Goal: Task Accomplishment & Management: Manage account settings

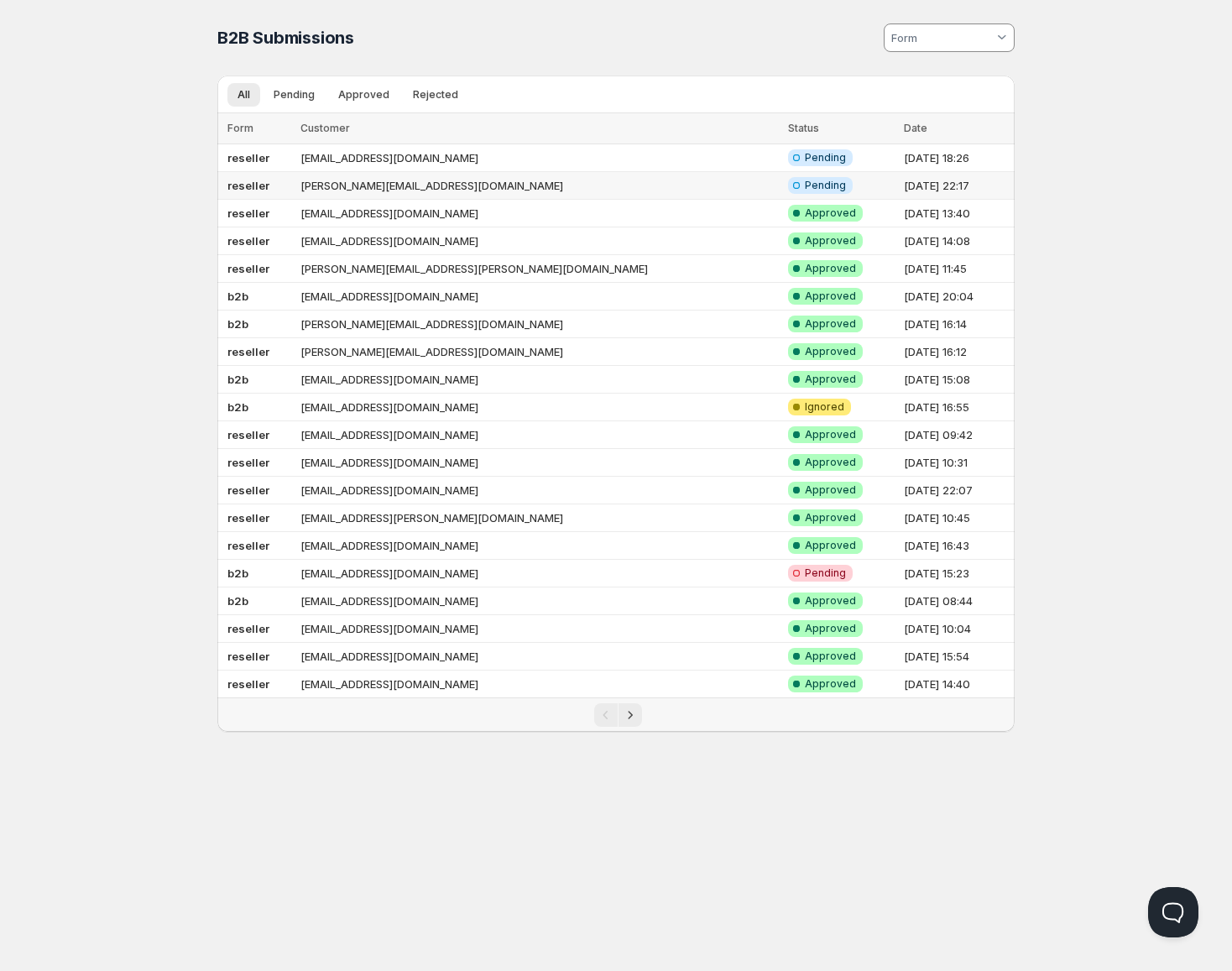
click at [293, 190] on td "reseller" at bounding box center [256, 186] width 78 height 27
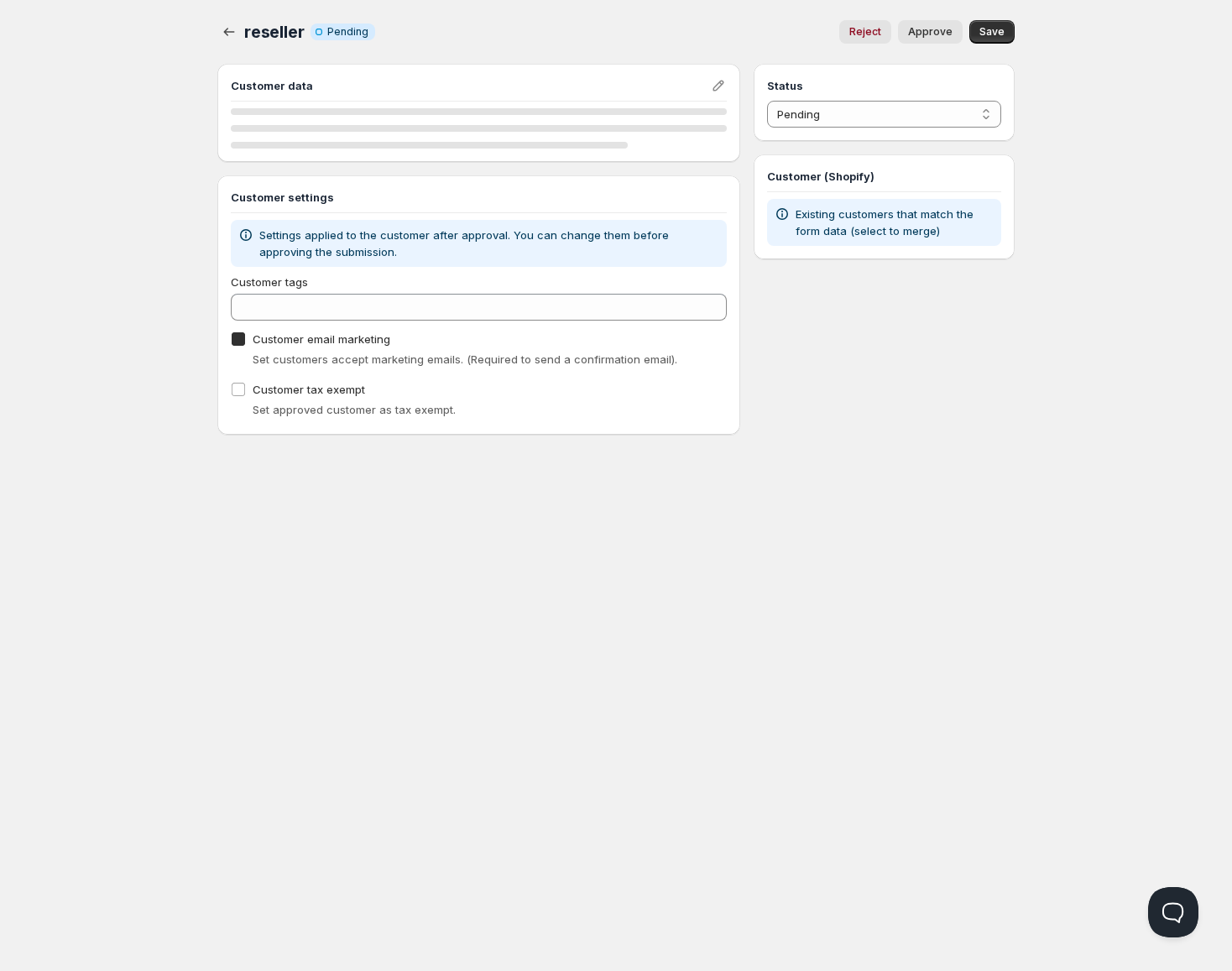
checkbox input "true"
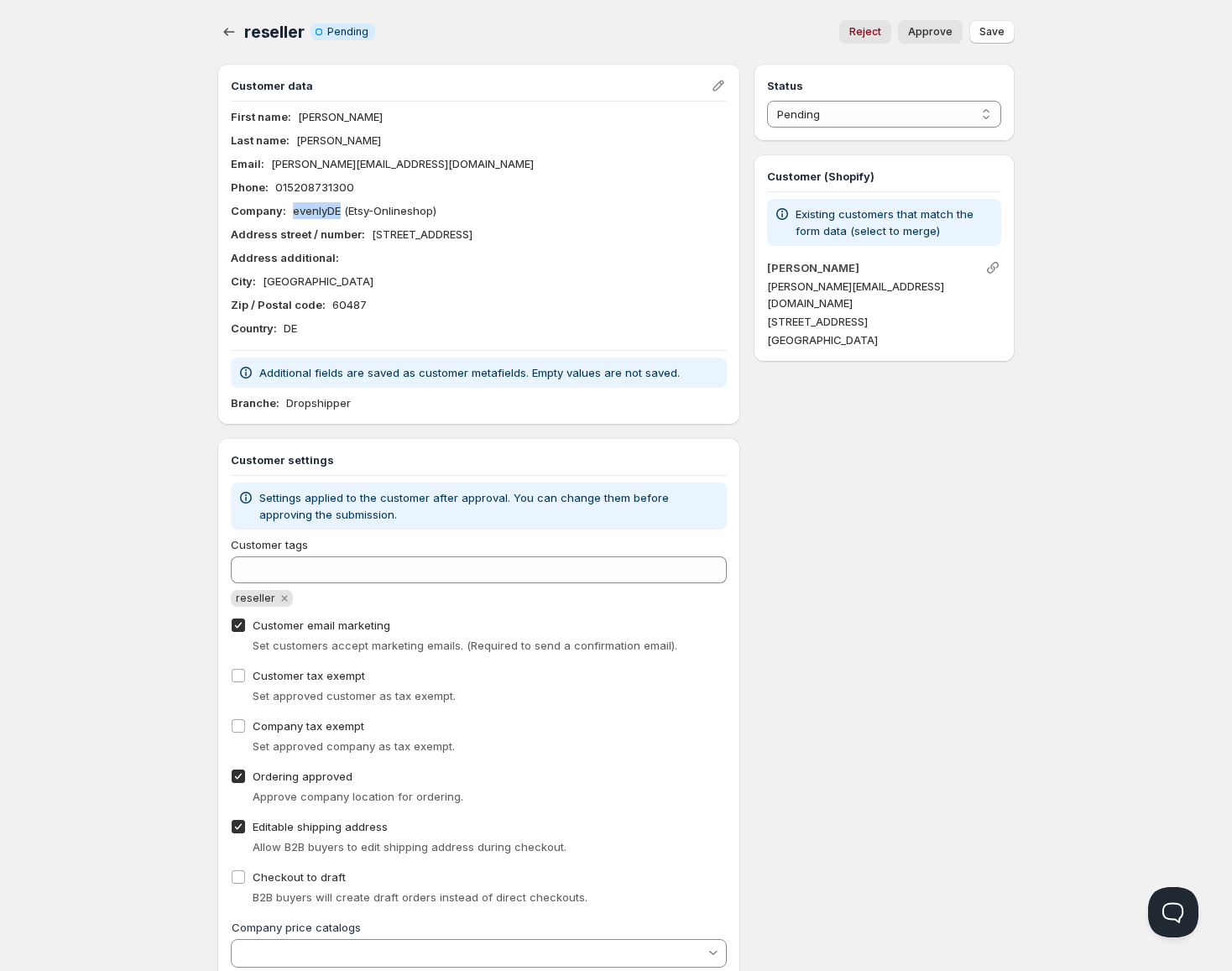
drag, startPoint x: 342, startPoint y: 212, endPoint x: 294, endPoint y: 214, distance: 48.0
click at [294, 214] on p "evenlyDE (Etsy-Onlineshop)" at bounding box center [364, 211] width 143 height 16
copy p "evenlyDE"
click at [939, 40] on button "Approve" at bounding box center [930, 32] width 65 height 24
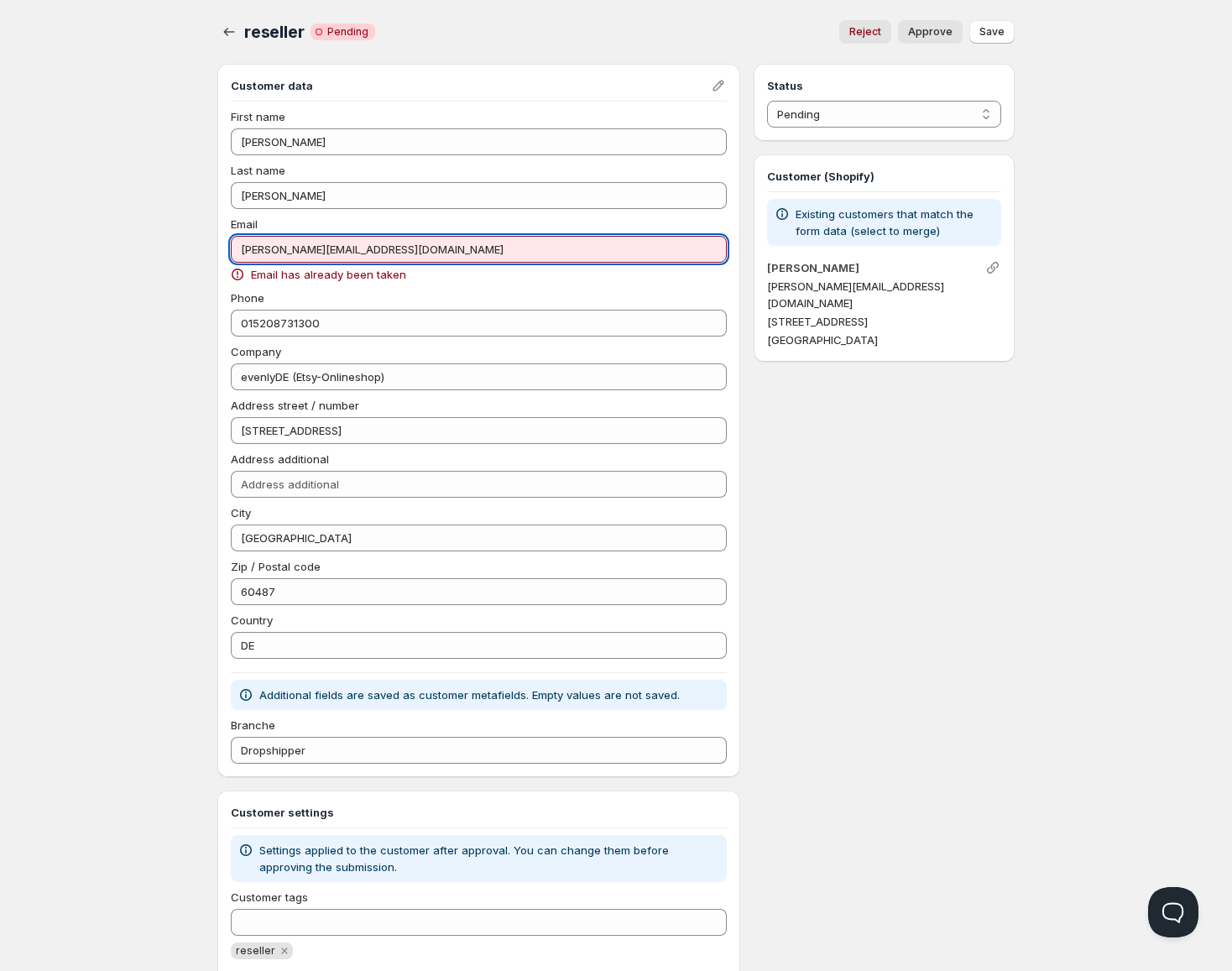
click at [354, 248] on input "[PERSON_NAME][EMAIL_ADDRESS][DOMAIN_NAME]" at bounding box center [479, 249] width 496 height 26
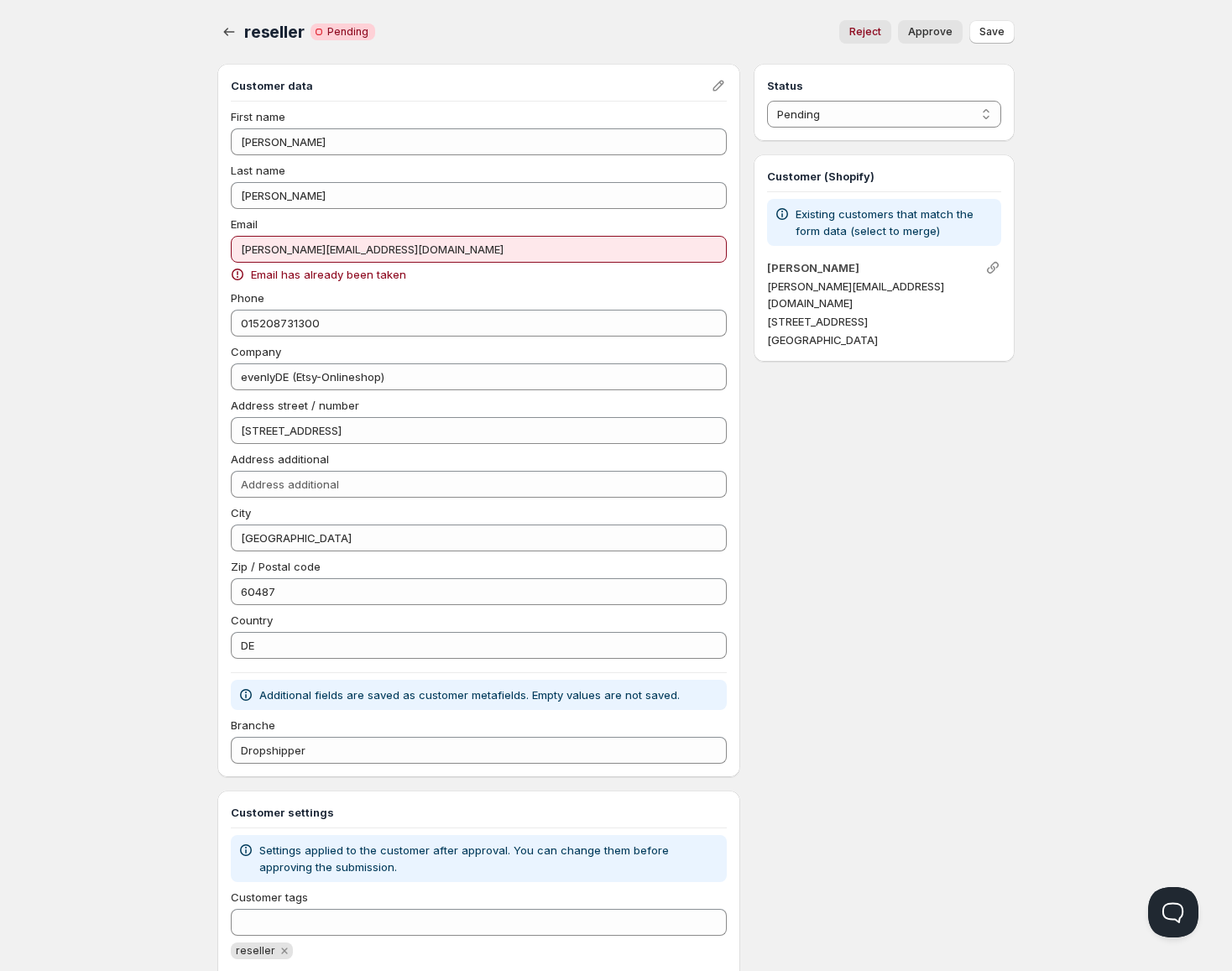
click at [909, 27] on button "Approve" at bounding box center [930, 32] width 65 height 24
select select "0"
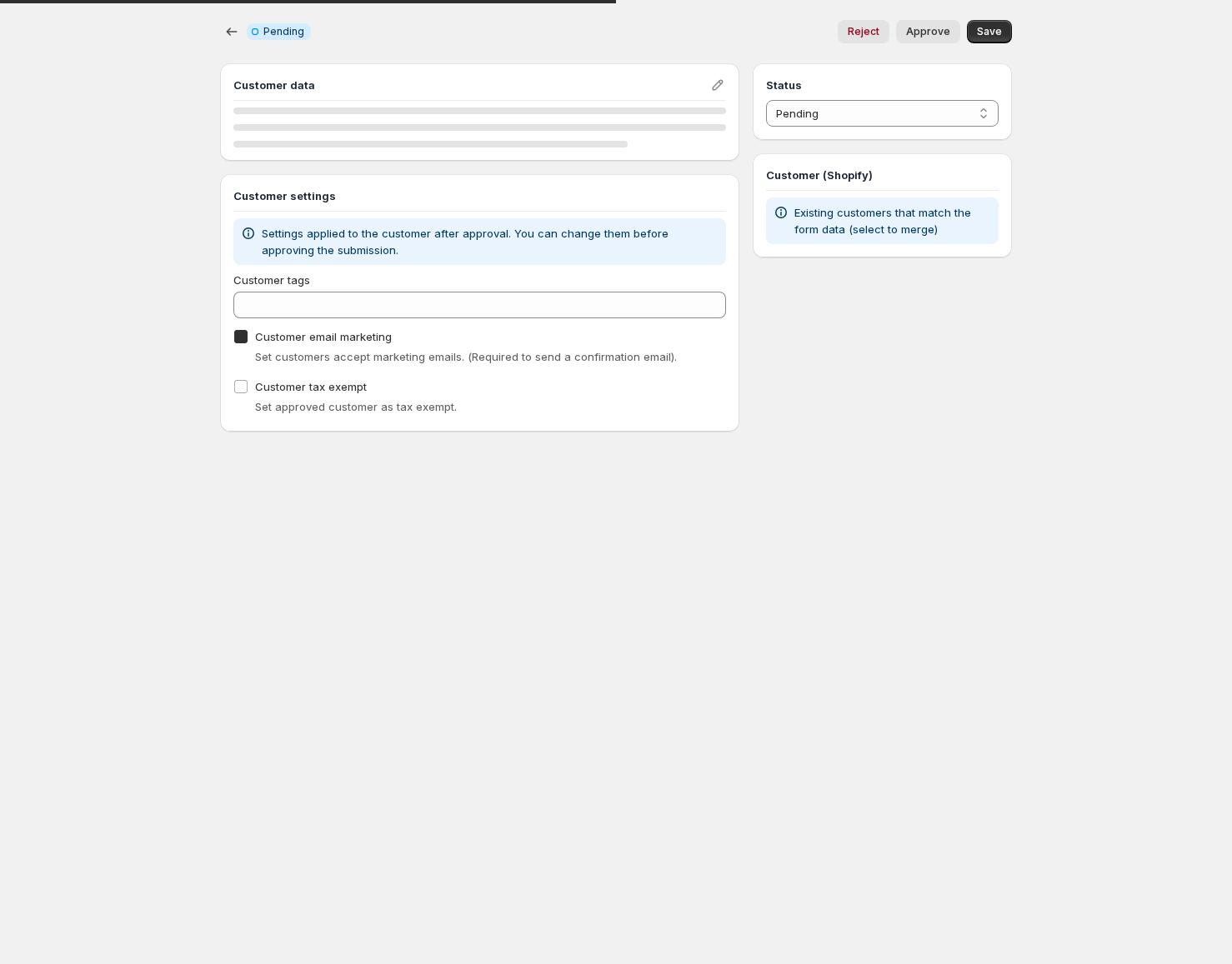
checkbox input "true"
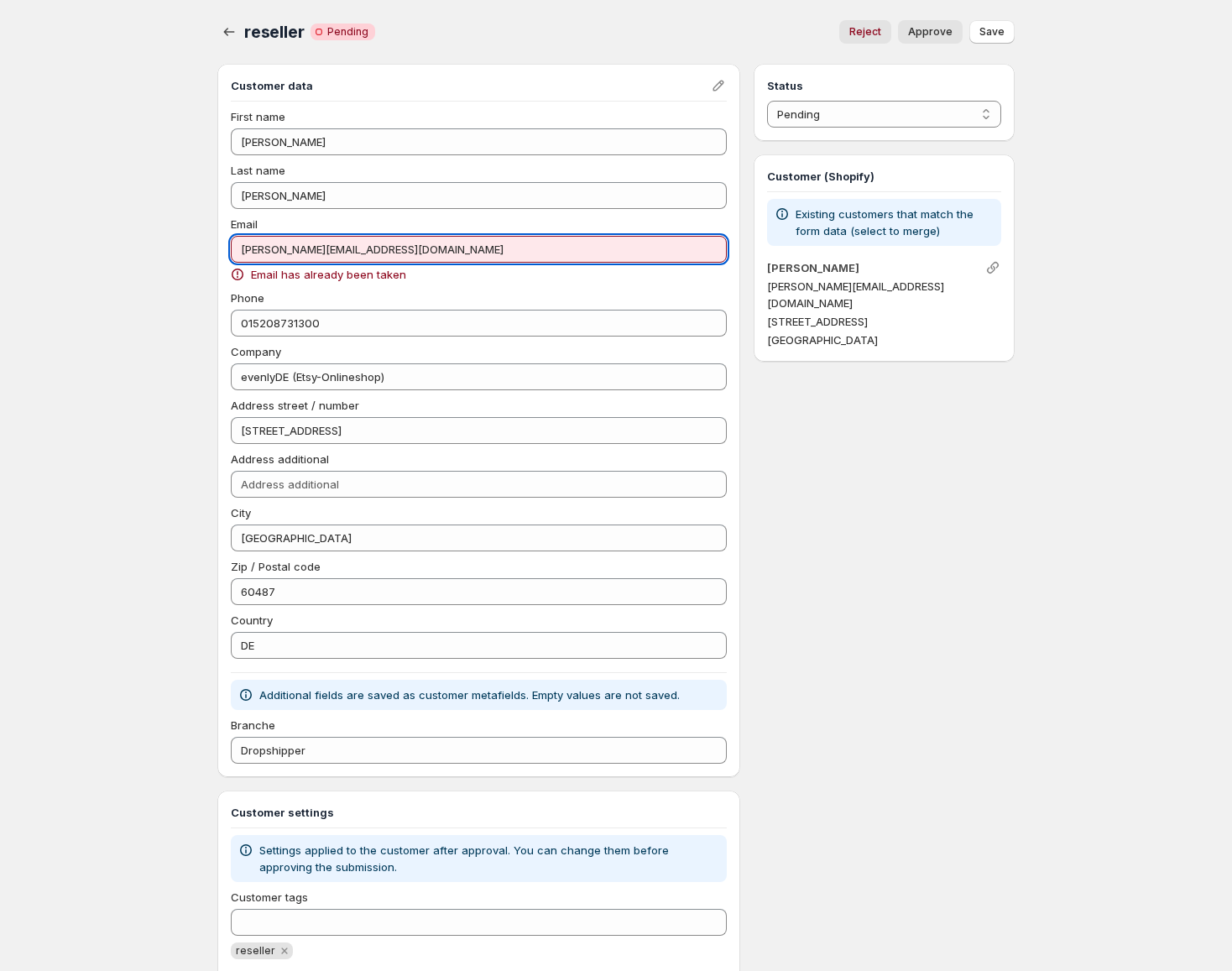
click at [297, 247] on input "[PERSON_NAME][EMAIL_ADDRESS][DOMAIN_NAME]" at bounding box center [479, 249] width 496 height 26
click at [366, 256] on input "[PERSON_NAME][EMAIL_ADDRESS][DOMAIN_NAME]" at bounding box center [479, 249] width 496 height 26
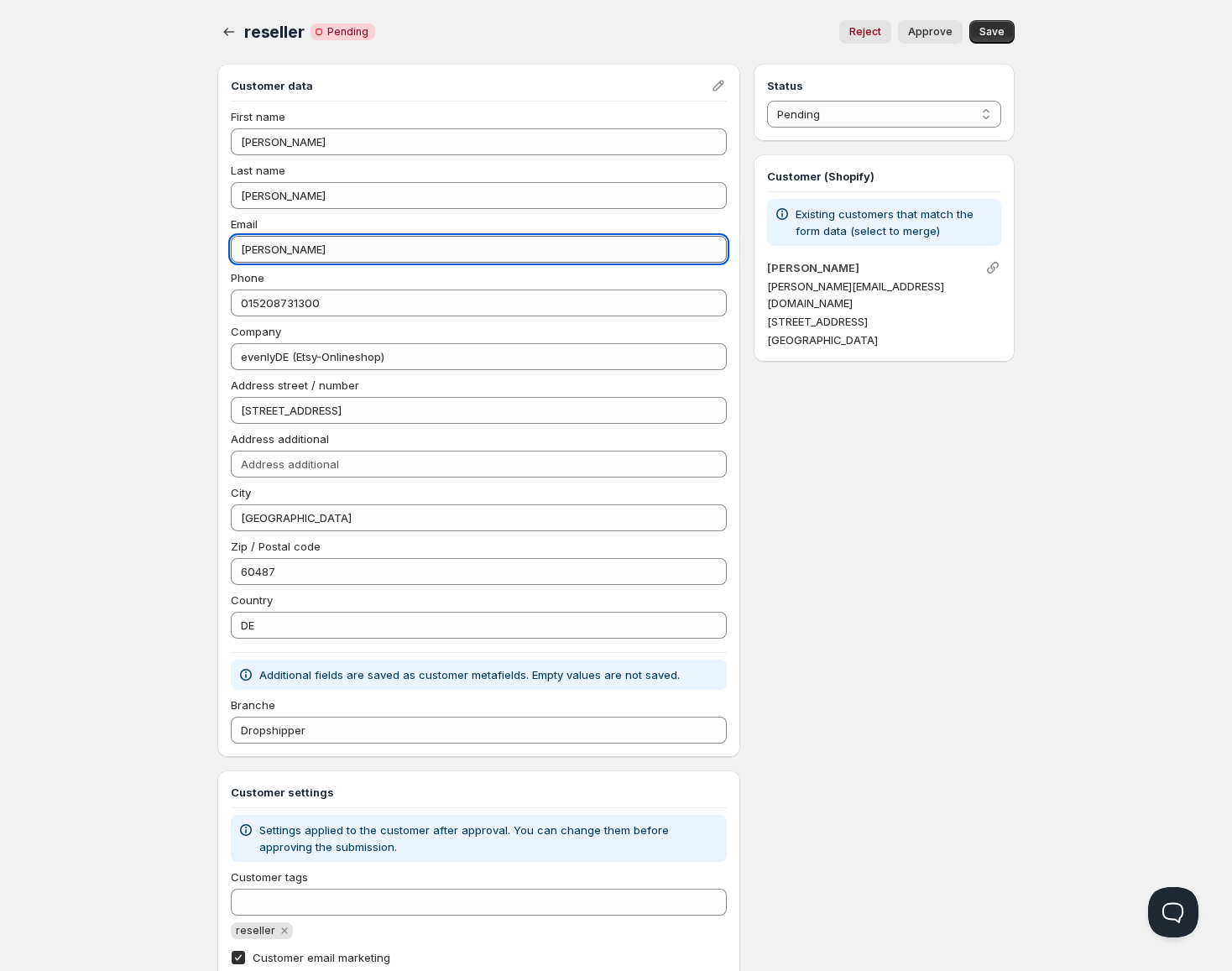
type input "[PERSON_NAME][EMAIL_ADDRESS][DOMAIN_NAME]"
click at [927, 43] on button "Approve" at bounding box center [930, 32] width 65 height 24
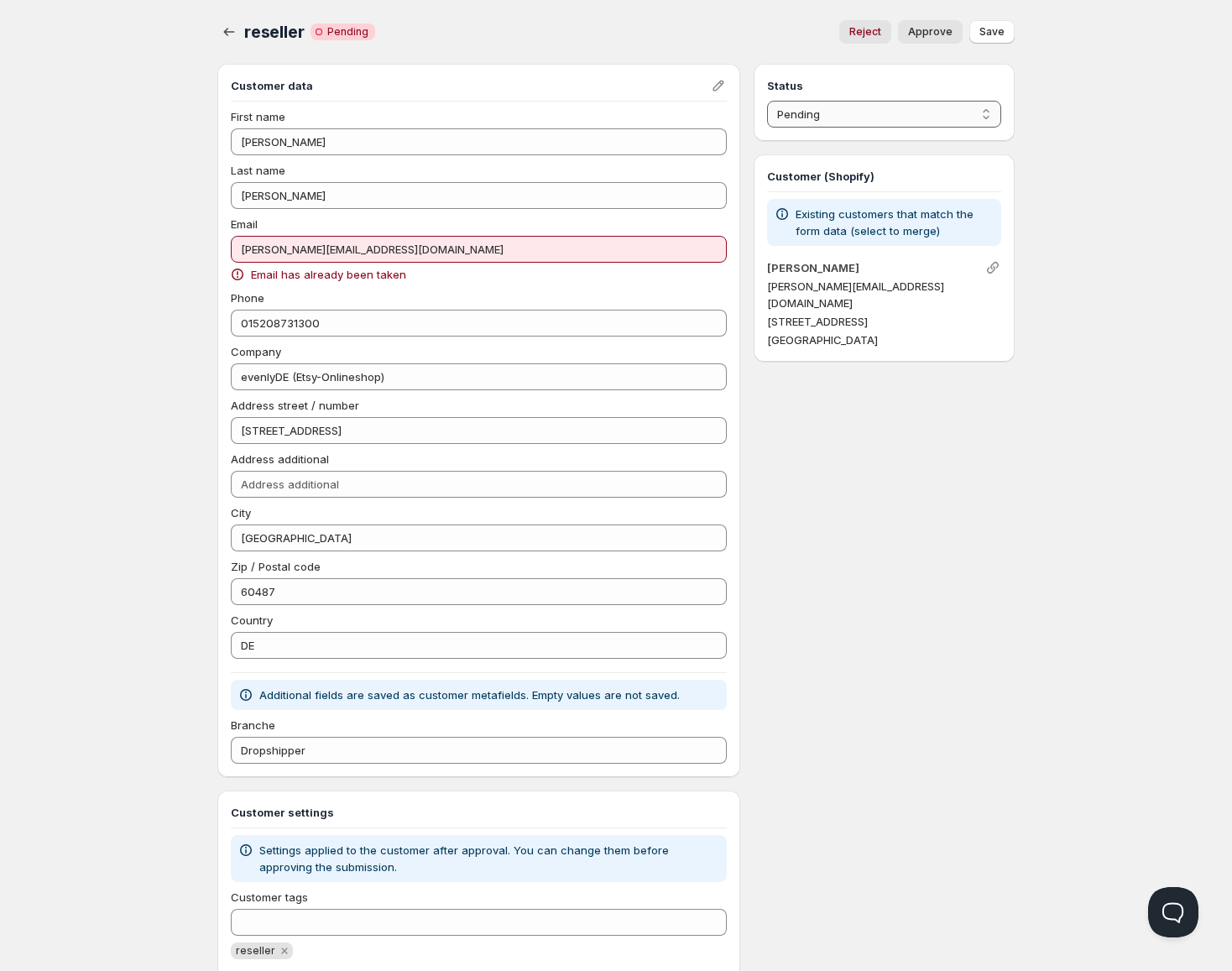
click at [901, 111] on select "Pending Approved Rejected Ignored Spam" at bounding box center [884, 113] width 234 height 26
click at [767, 100] on select "Pending Approved Rejected Ignored Spam" at bounding box center [884, 113] width 234 height 26
click at [1000, 39] on button "Save" at bounding box center [992, 32] width 46 height 24
select select "0"
click at [222, 32] on icon "button" at bounding box center [229, 32] width 16 height 16
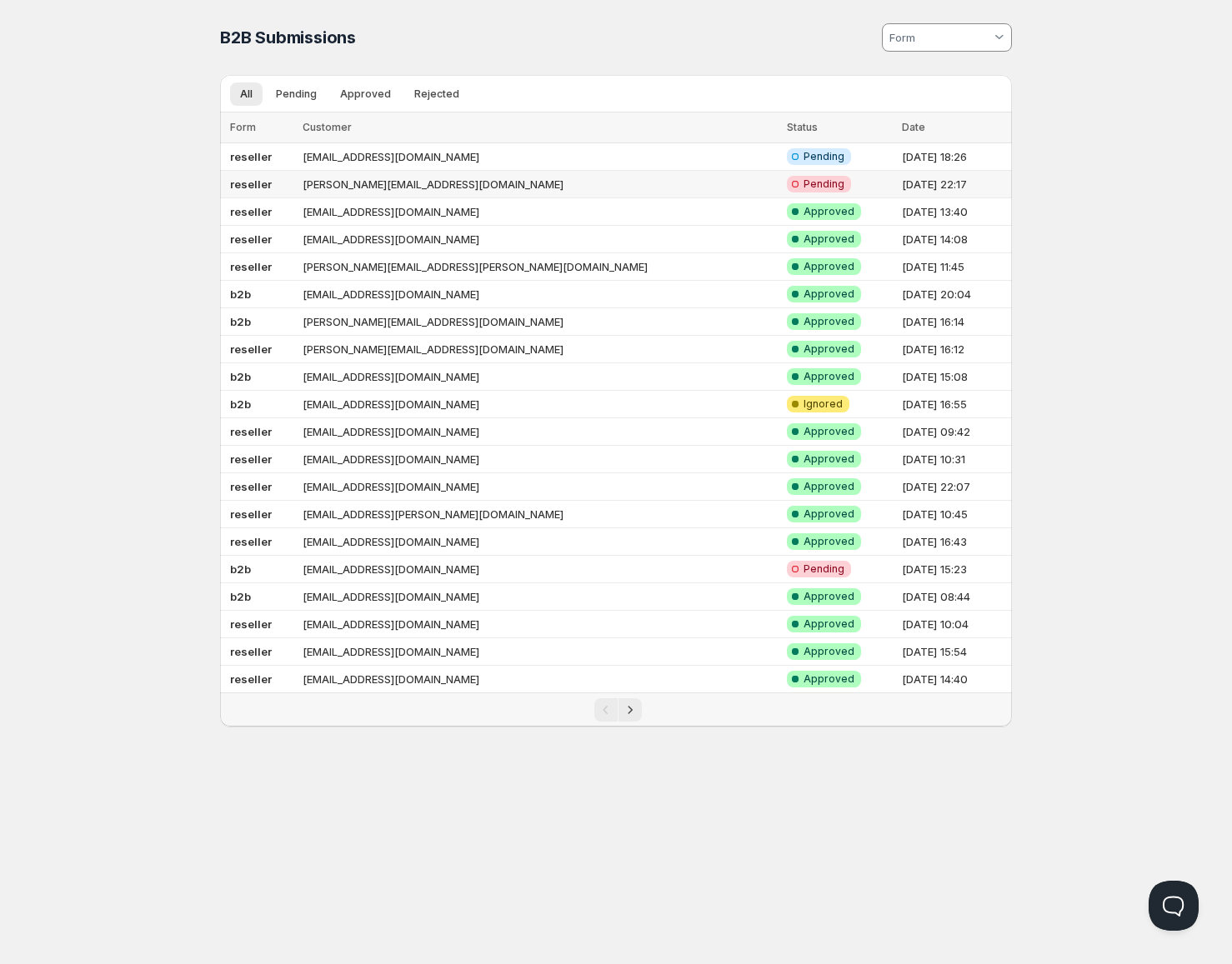
click at [298, 186] on td "reseller" at bounding box center [259, 185] width 78 height 27
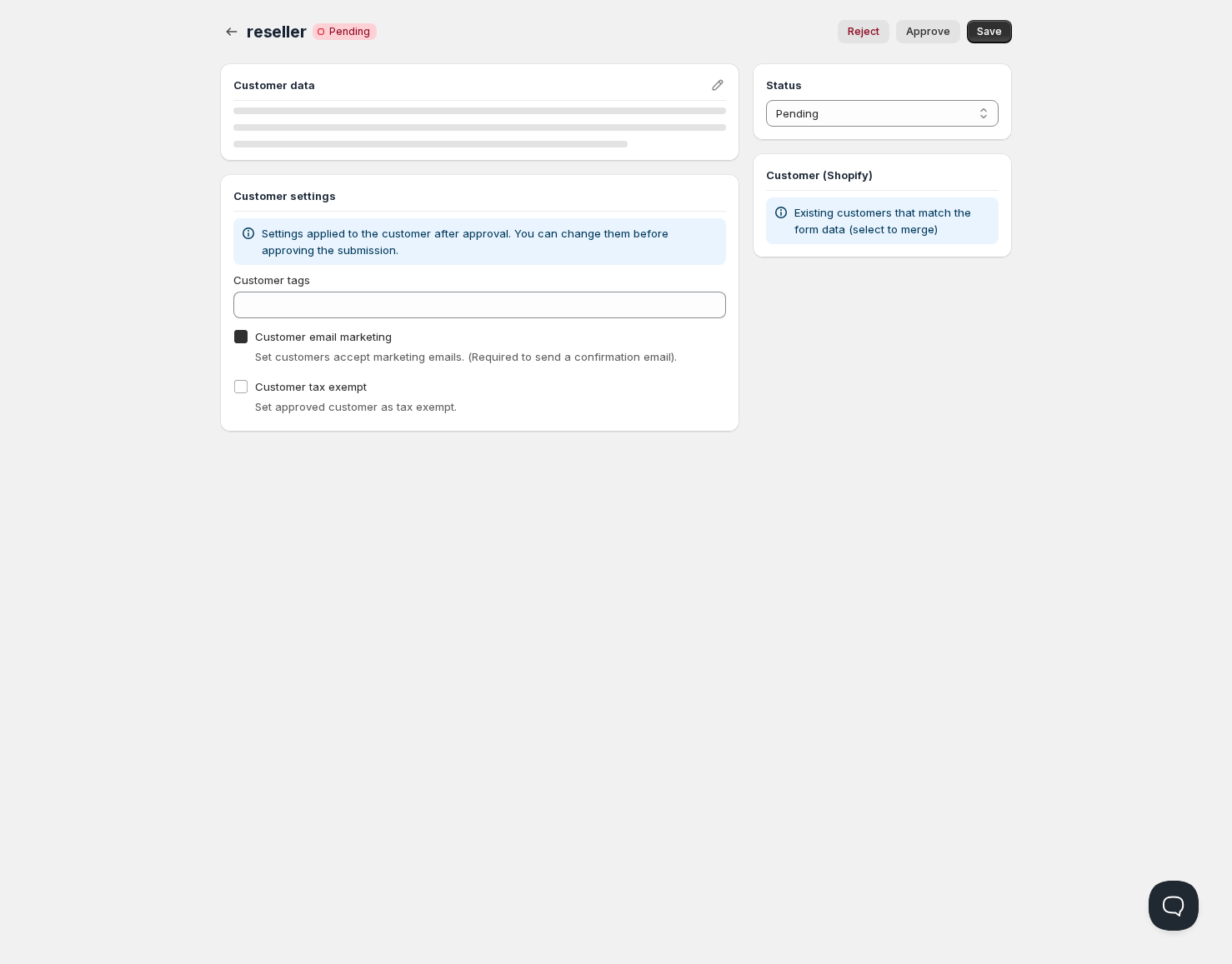
checkbox input "true"
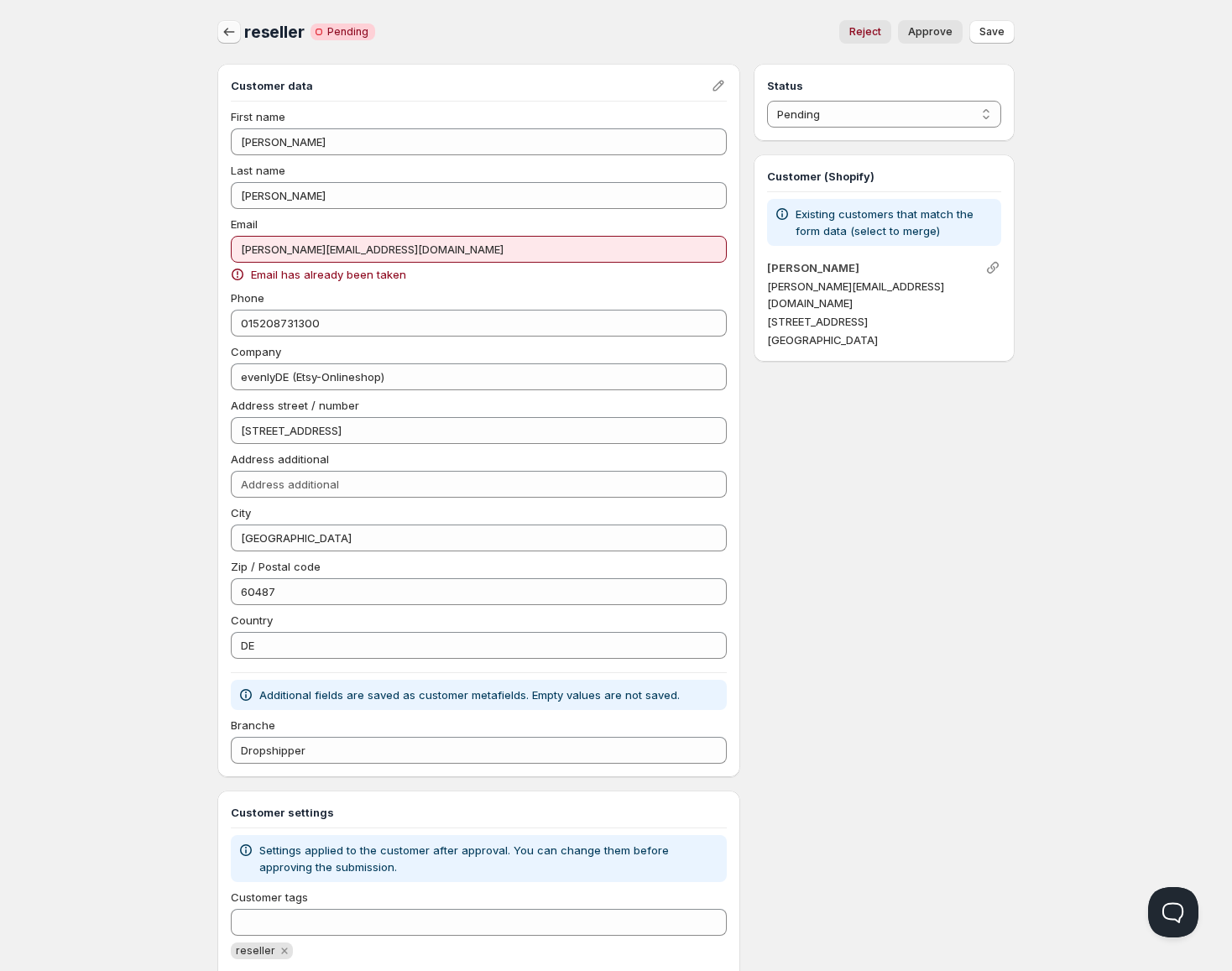
click at [232, 26] on icon "button" at bounding box center [229, 32] width 16 height 16
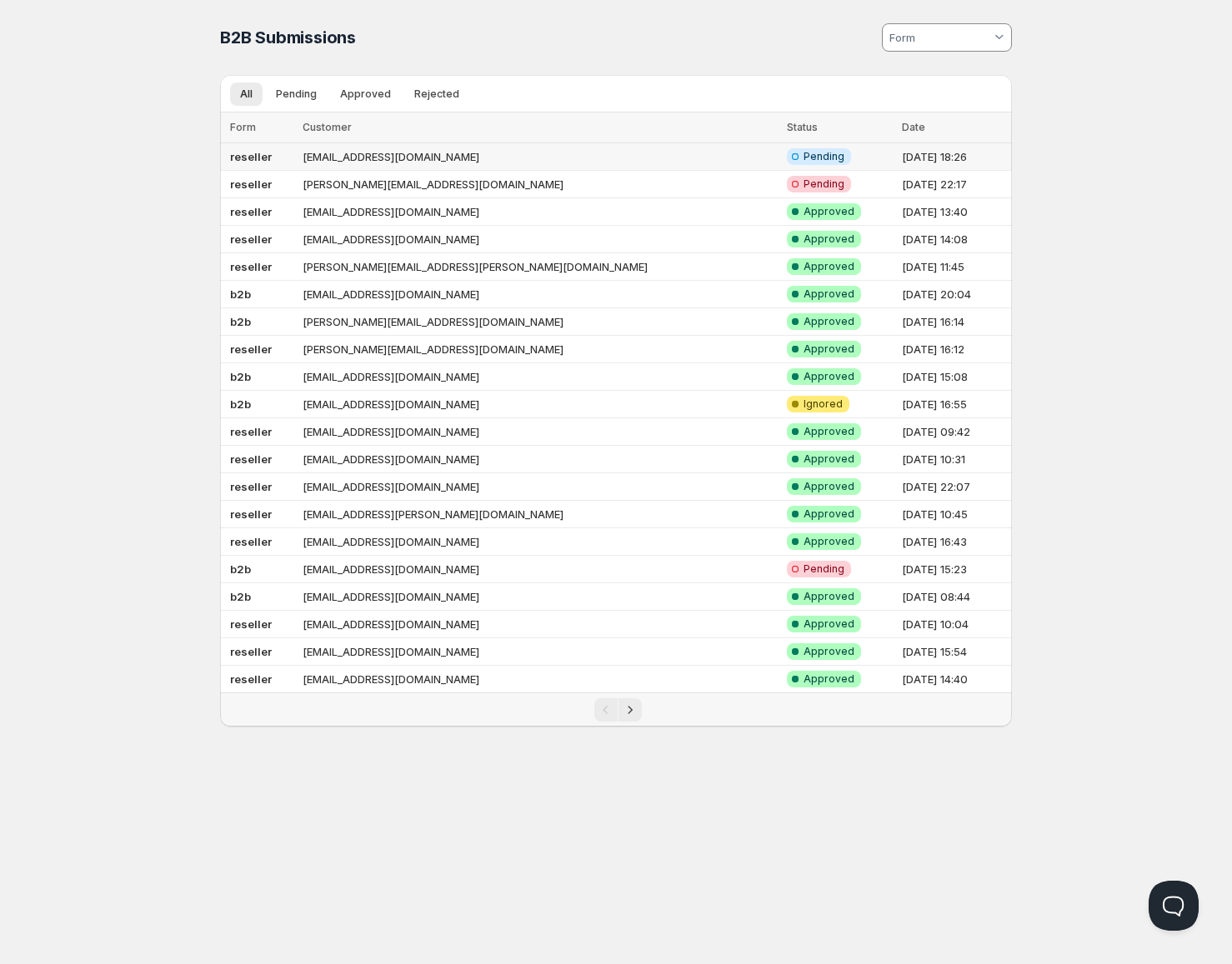
click at [298, 159] on td "reseller" at bounding box center [259, 157] width 78 height 27
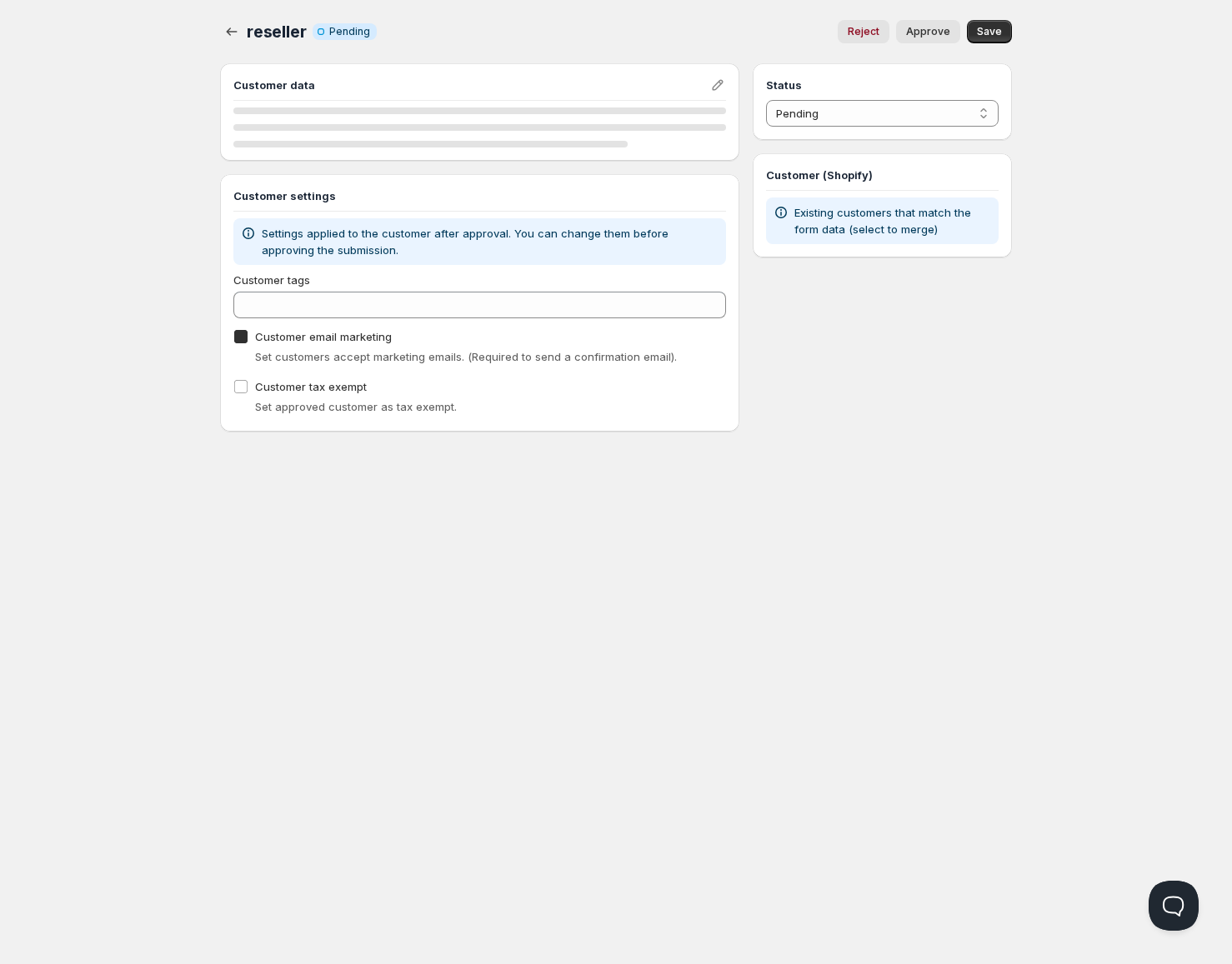
checkbox input "true"
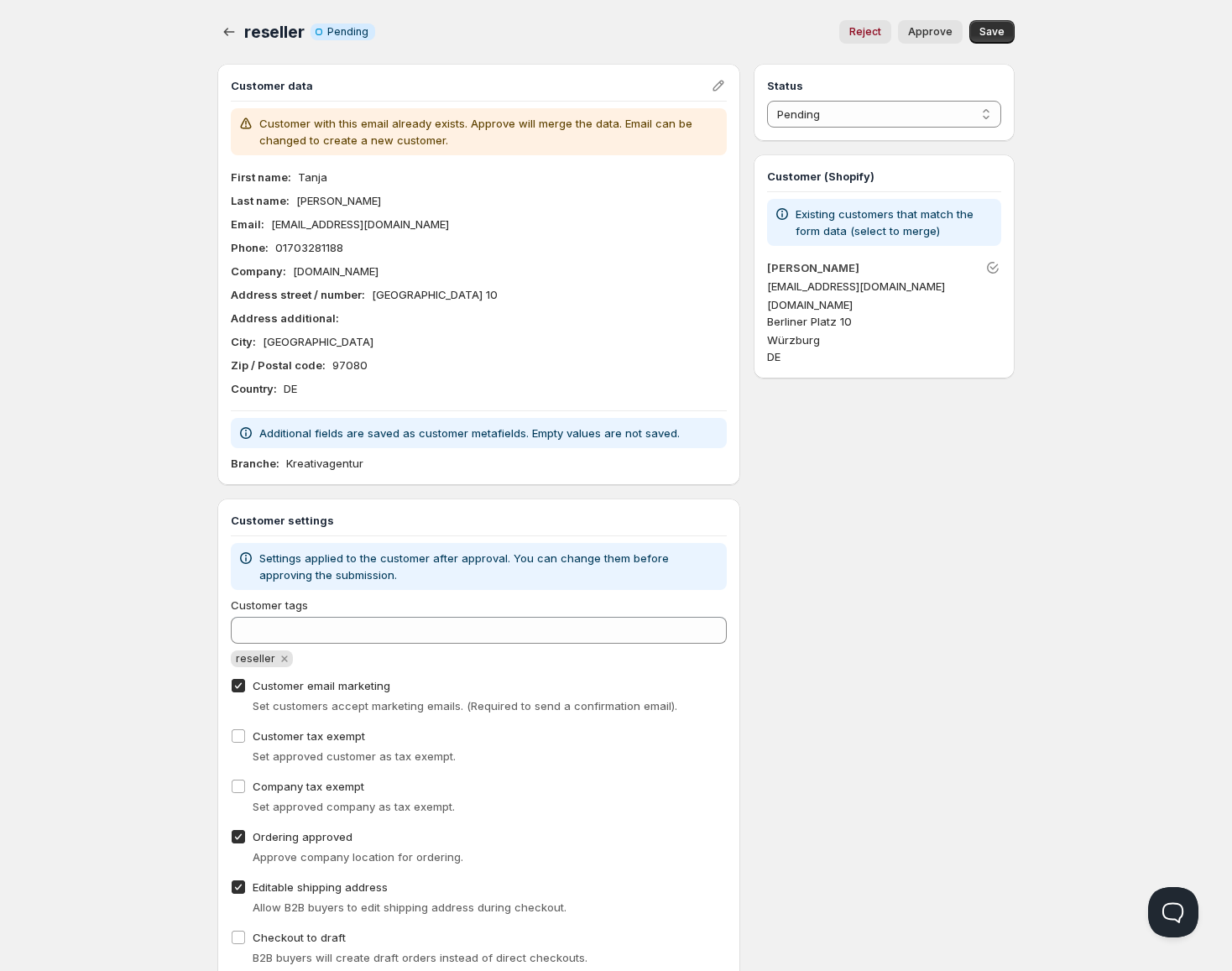
click at [927, 41] on button "Approve" at bounding box center [930, 32] width 65 height 24
select select "1"
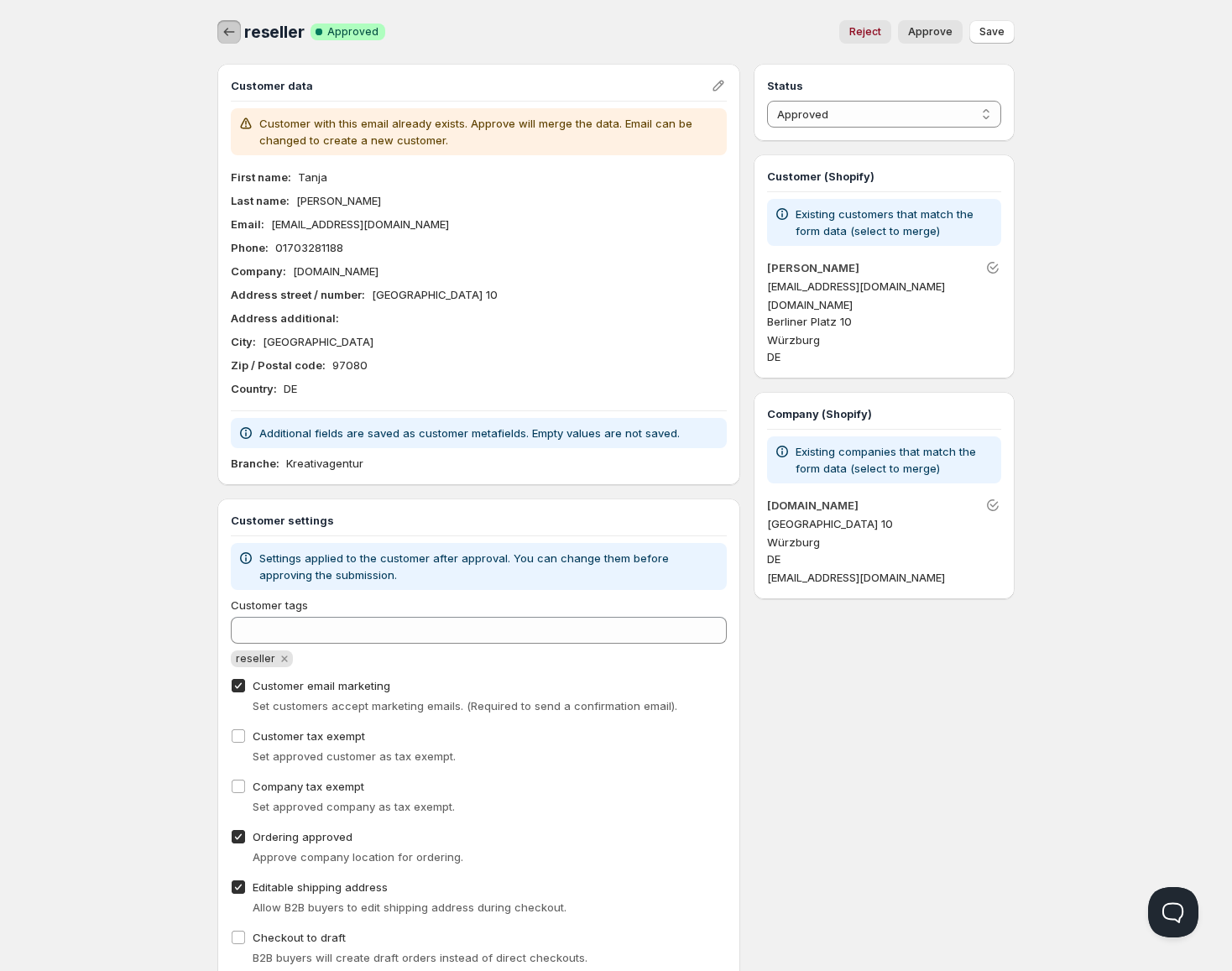
click at [235, 28] on icon "button" at bounding box center [229, 32] width 16 height 16
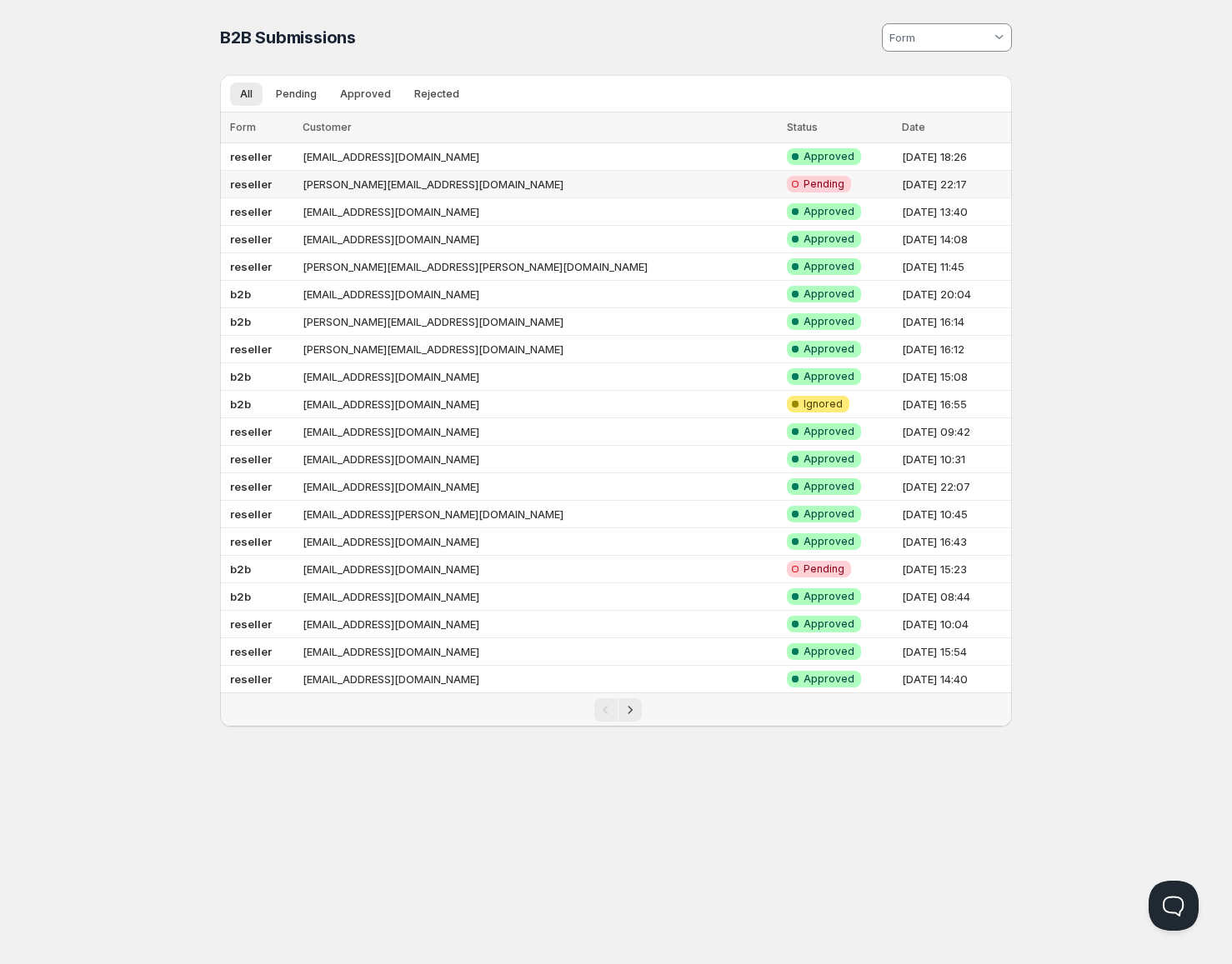
click at [298, 192] on td "reseller" at bounding box center [259, 185] width 78 height 27
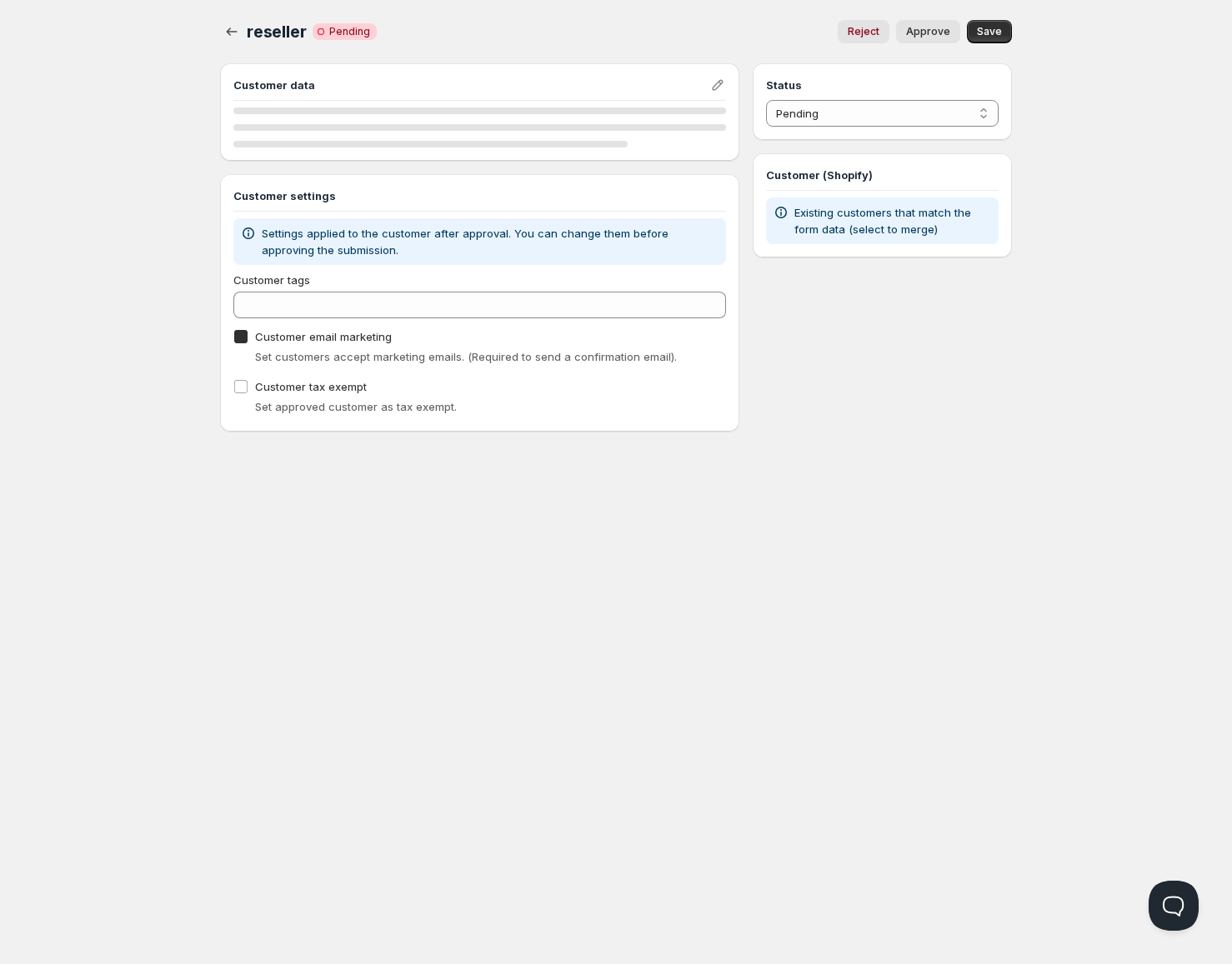
checkbox input "true"
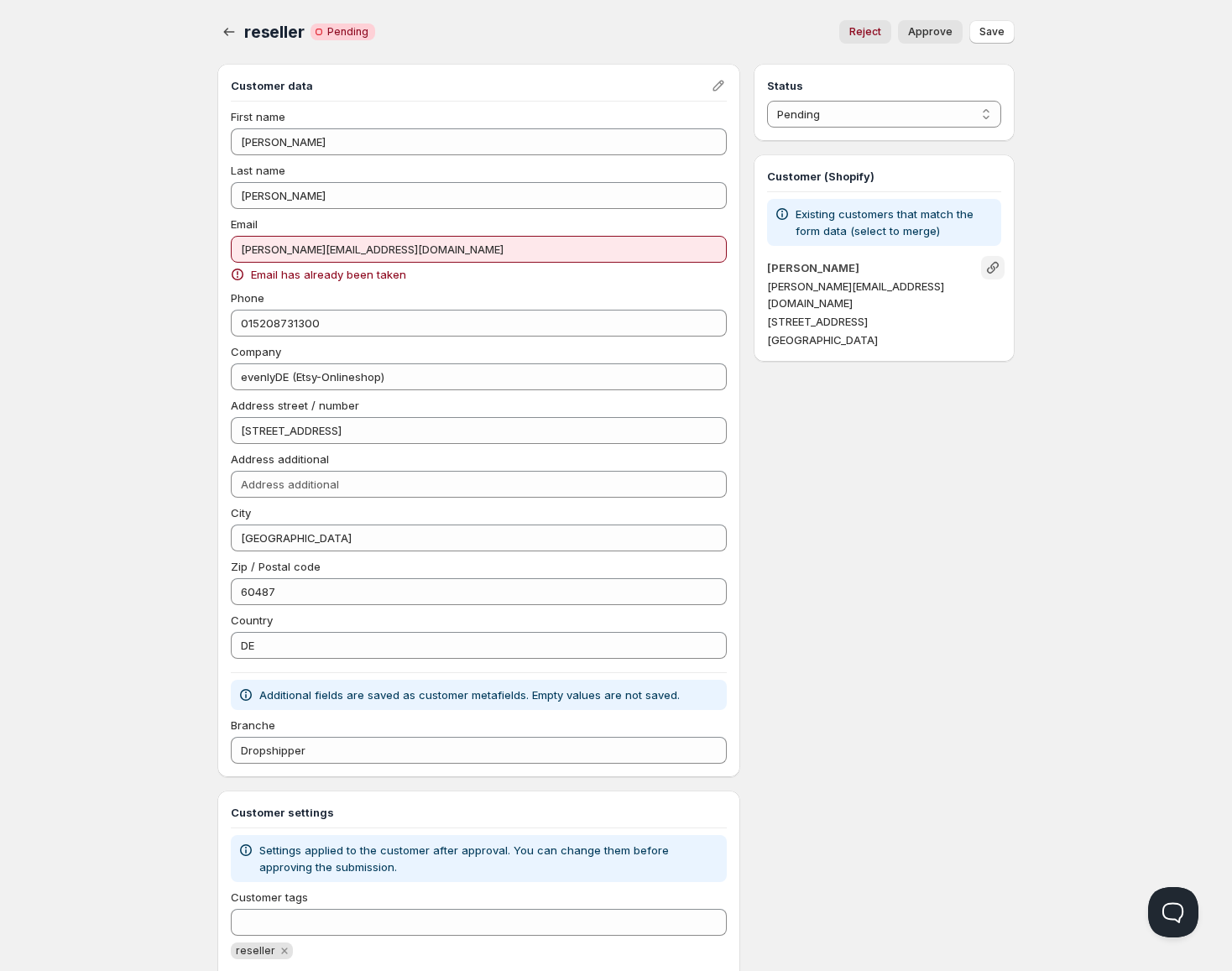
click at [999, 269] on icon "Link" at bounding box center [993, 267] width 16 height 16
click at [923, 32] on span "Approve" at bounding box center [930, 32] width 45 height 14
select select "1"
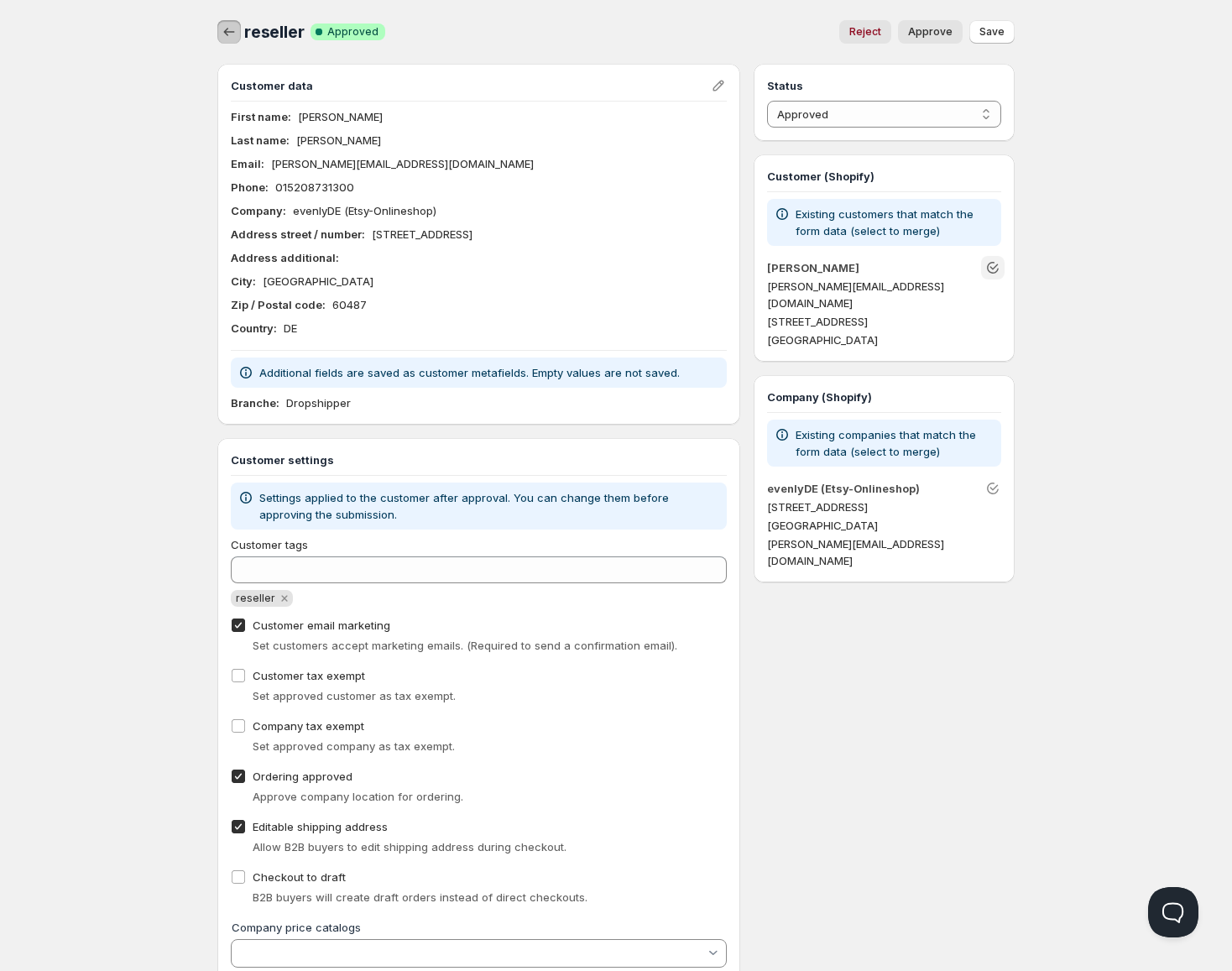
click at [231, 28] on icon "button" at bounding box center [229, 32] width 16 height 16
